Goal: Entertainment & Leisure: Consume media (video, audio)

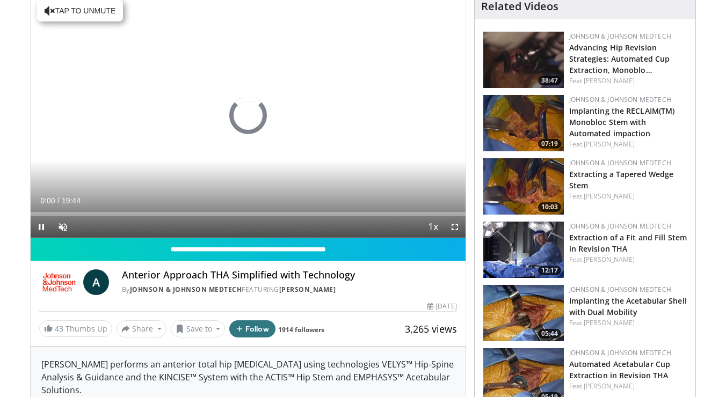
scroll to position [91, 0]
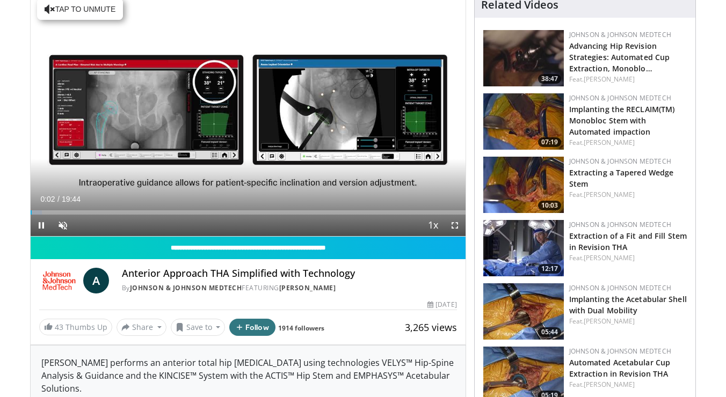
click at [457, 223] on span "Video Player" at bounding box center [454, 225] width 21 height 21
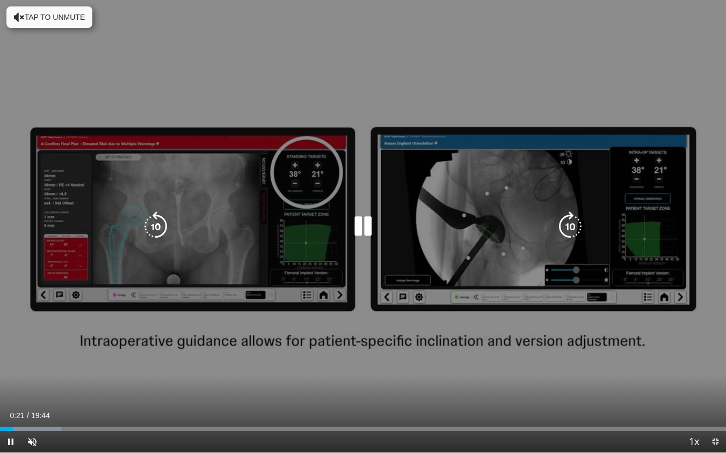
click at [62, 19] on button "Tap to unmute" at bounding box center [49, 16] width 86 height 21
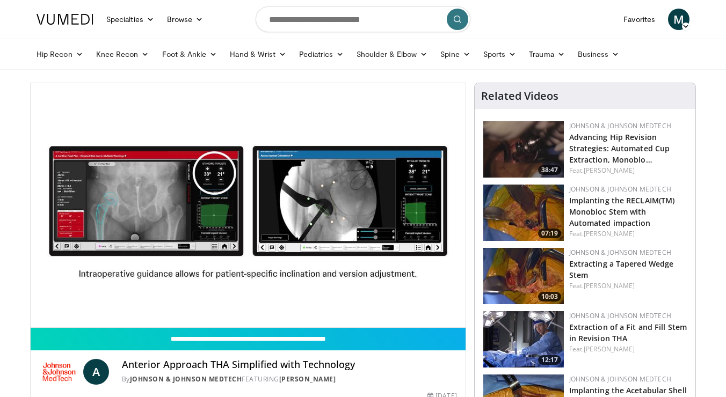
scroll to position [0, 0]
